Goal: Find contact information: Find contact information

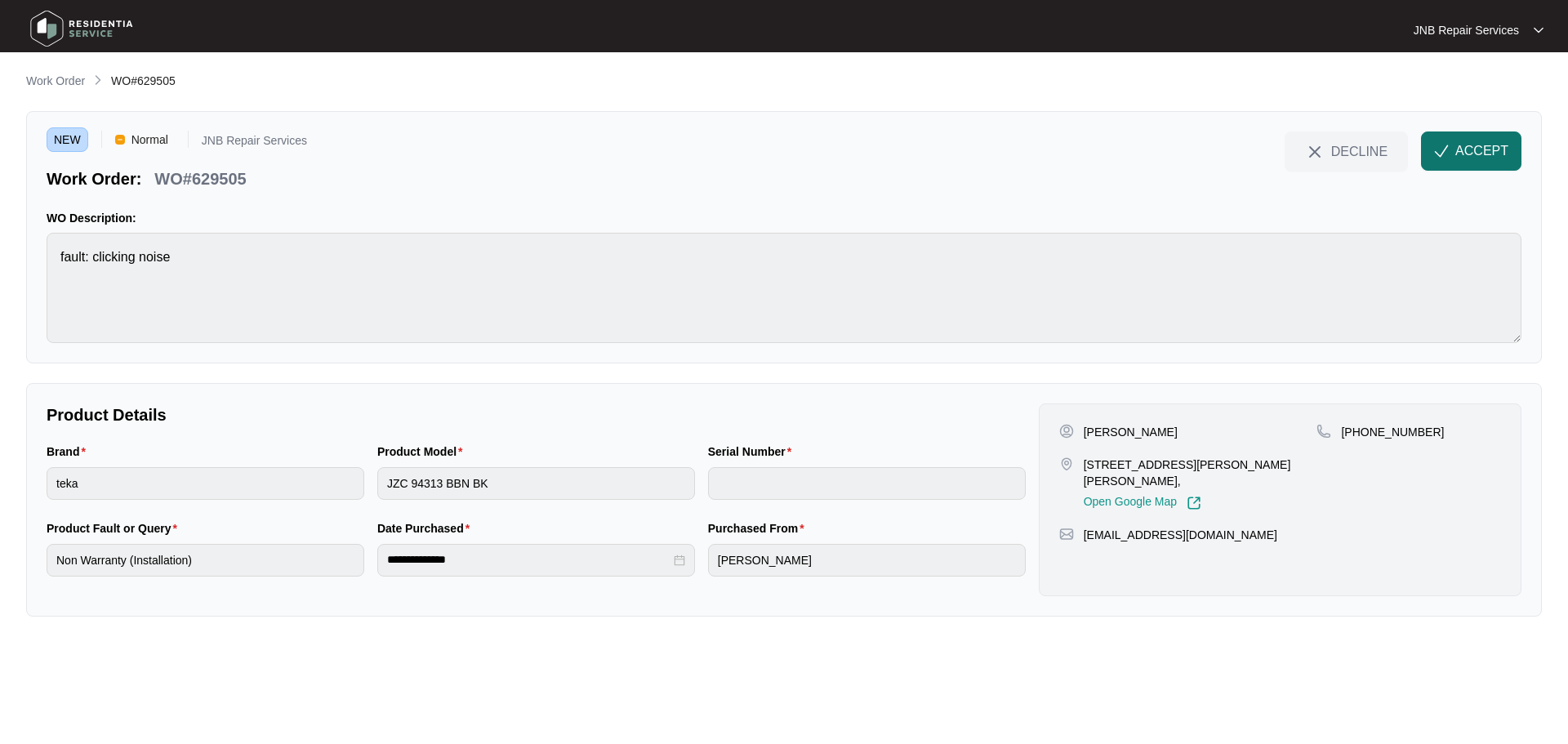
click at [1484, 148] on span "ACCEPT" at bounding box center [1481, 151] width 53 height 20
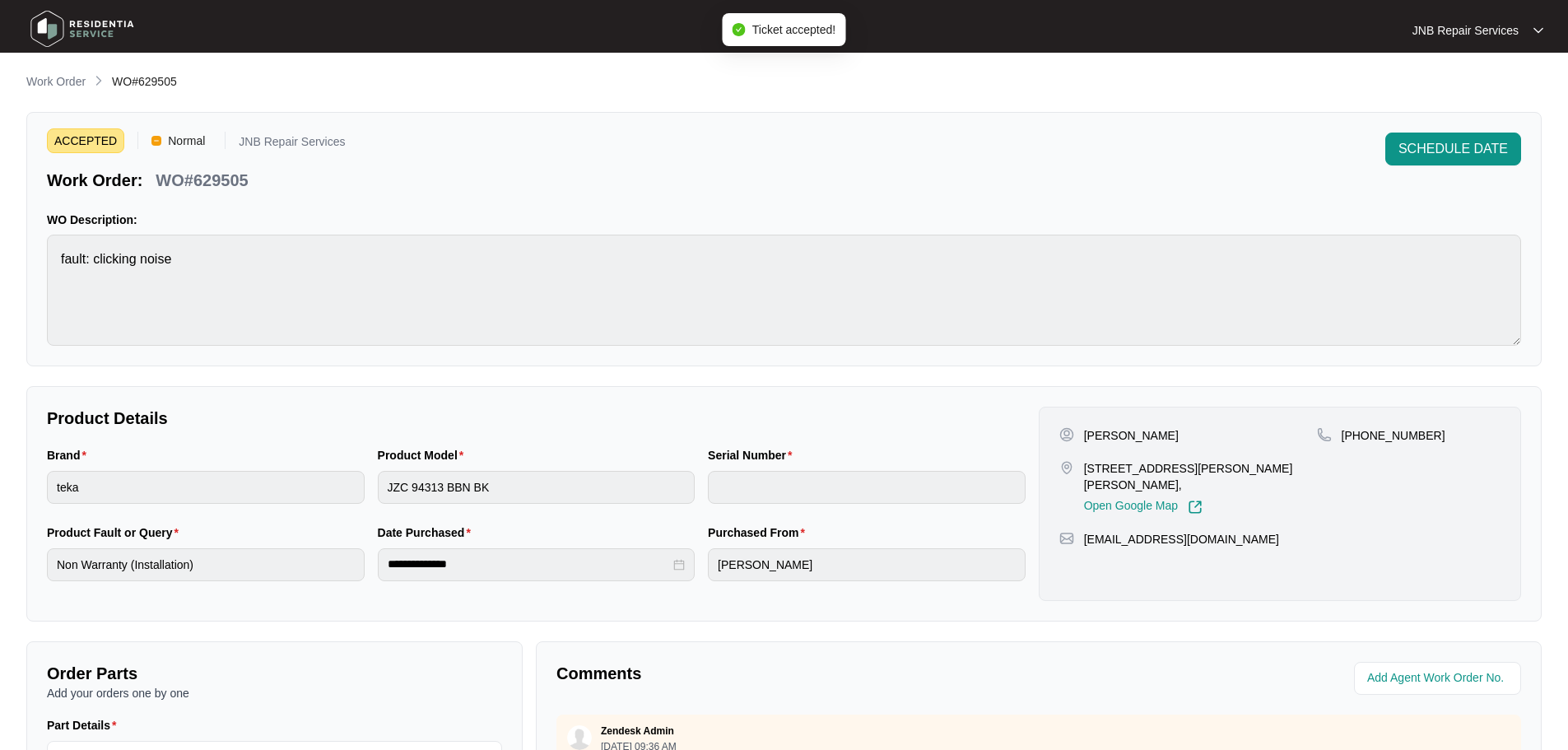
drag, startPoint x: 1084, startPoint y: 434, endPoint x: 1167, endPoint y: 429, distance: 83.2
click at [1167, 429] on div "[PERSON_NAME]" at bounding box center [1188, 435] width 257 height 17
copy p "[PERSON_NAME]"
drag, startPoint x: 1085, startPoint y: 468, endPoint x: 1301, endPoint y: 463, distance: 216.1
click at [1301, 463] on div "[STREET_ADDRESS][PERSON_NAME][PERSON_NAME], Open Google Map" at bounding box center [1188, 487] width 257 height 54
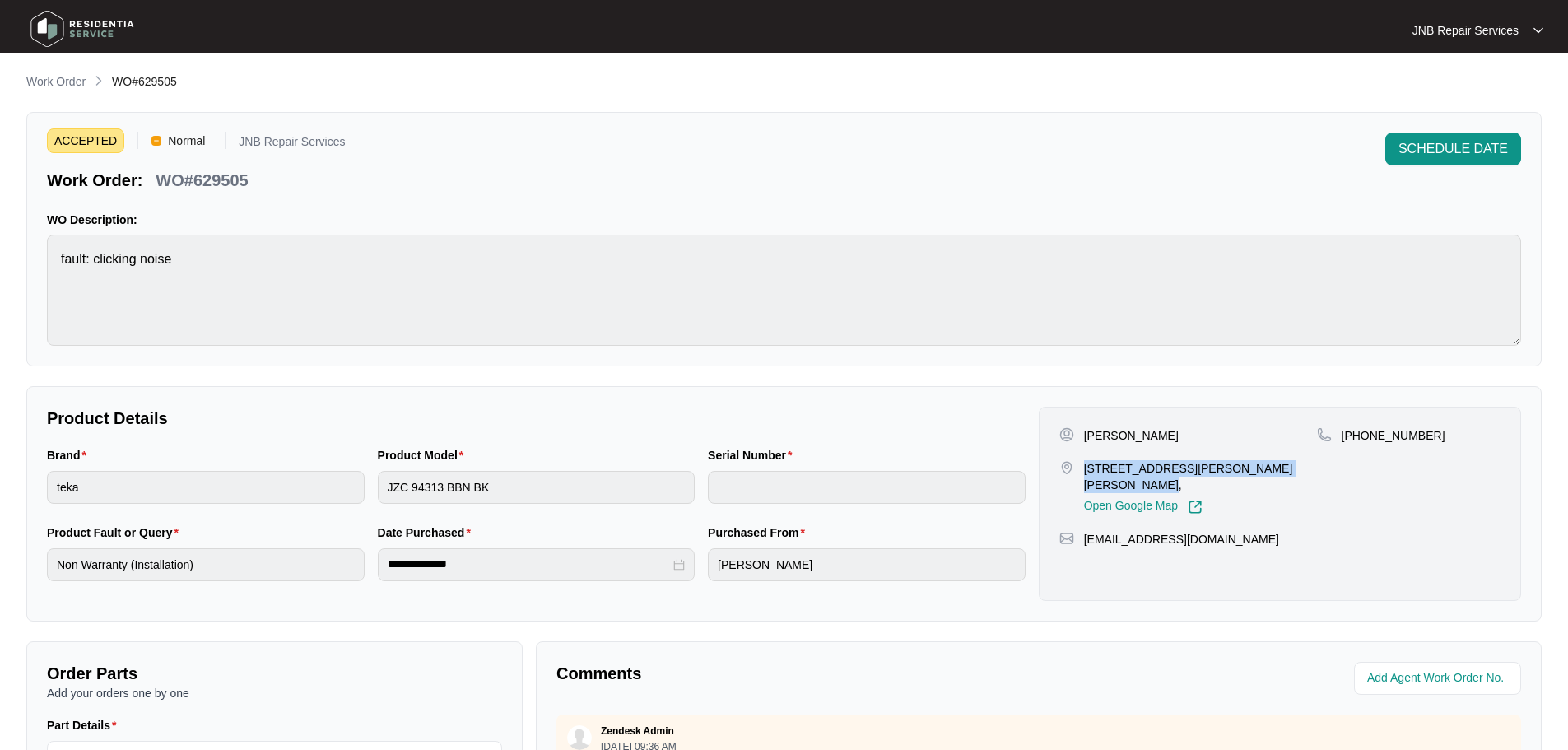
copy p "[STREET_ADDRESS][PERSON_NAME][PERSON_NAME],"
drag, startPoint x: 1359, startPoint y: 434, endPoint x: 1433, endPoint y: 430, distance: 74.1
click at [1433, 430] on div "[PHONE_NUMBER]" at bounding box center [1409, 435] width 184 height 17
copy p "423032818"
click at [482, 518] on div "Product Model JZC 94313 BBN BK" at bounding box center [537, 484] width 331 height 77
